Goal: Information Seeking & Learning: Learn about a topic

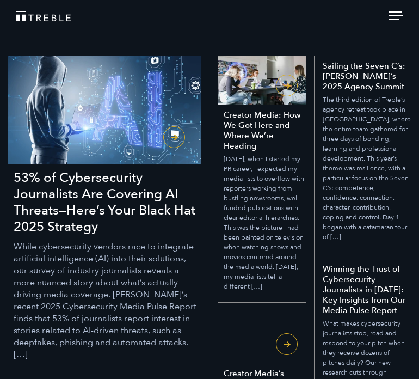
scroll to position [133, 0]
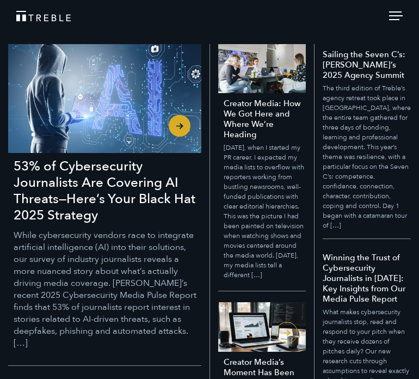
click at [95, 183] on h3 "53% of Cybersecurity Journalists Are Covering AI Threats—Here’s Your Black Hat …" at bounding box center [108, 190] width 188 height 65
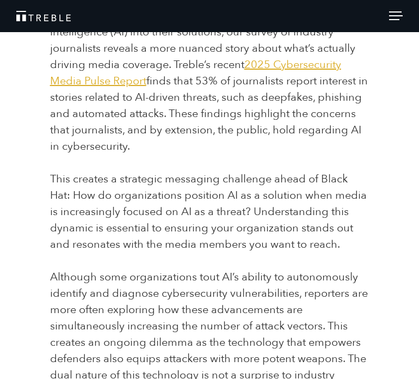
scroll to position [285, 0]
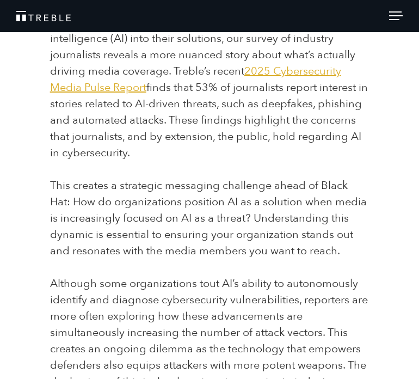
drag, startPoint x: 197, startPoint y: 151, endPoint x: 149, endPoint y: 95, distance: 74.2
click at [149, 95] on p "While cybersecurity vendors race to integrate artificial intelligence (AI) into…" at bounding box center [210, 87] width 320 height 147
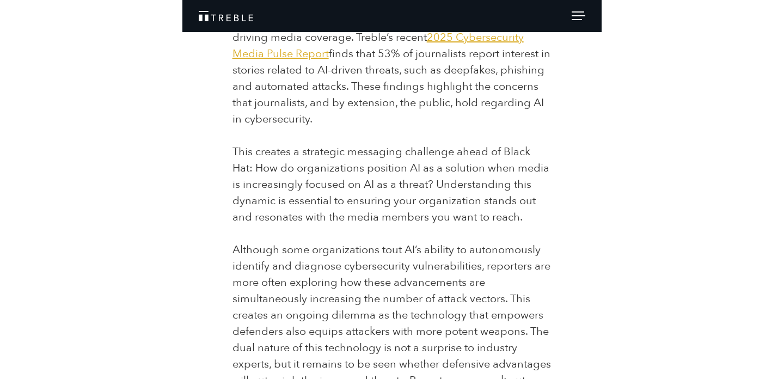
scroll to position [303, 0]
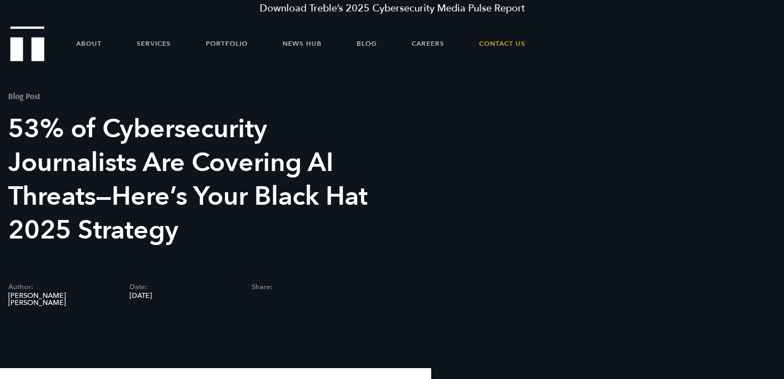
scroll to position [309, 0]
